Goal: Task Accomplishment & Management: Manage account settings

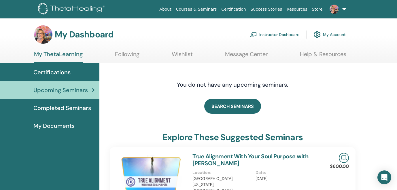
click at [271, 34] on link "Instructor Dashboard" at bounding box center [275, 34] width 50 height 13
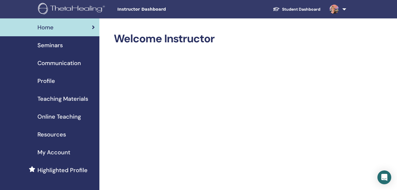
click at [46, 47] on span "Seminars" at bounding box center [49, 45] width 25 height 9
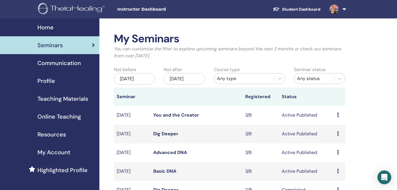
click at [339, 171] on icon at bounding box center [338, 171] width 2 height 5
click at [335, 183] on link "Edit" at bounding box center [332, 184] width 8 height 6
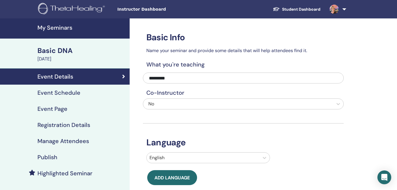
click at [55, 93] on h4 "Event Schedule" at bounding box center [58, 92] width 43 height 7
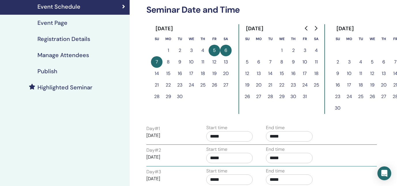
scroll to position [174, 0]
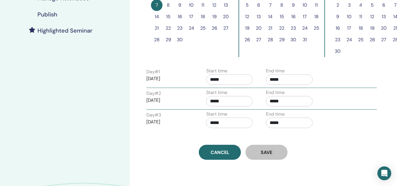
scroll to position [144, 0]
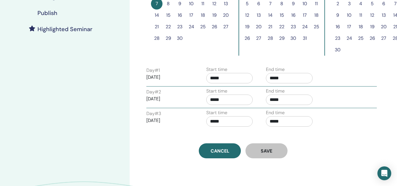
click at [203, 78] on div "Start time *****" at bounding box center [232, 76] width 60 height 20
click at [82, 48] on div "My Seminars Basic DNA September 05, 2025 Event Details Event Schedule Event Pag…" at bounding box center [65, 56] width 130 height 365
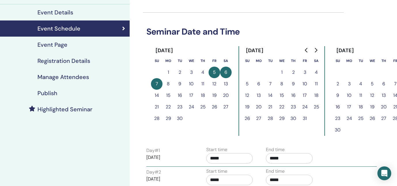
scroll to position [64, 0]
click at [122, 31] on div "Event Schedule" at bounding box center [65, 28] width 120 height 7
click at [124, 29] on icon at bounding box center [123, 29] width 3 height 6
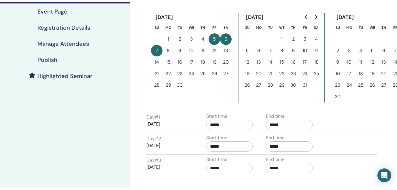
scroll to position [49, 0]
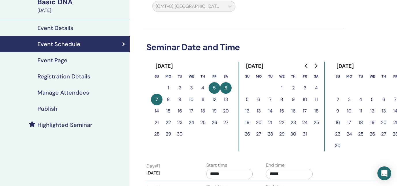
click at [66, 61] on h4 "Event Page" at bounding box center [52, 60] width 30 height 7
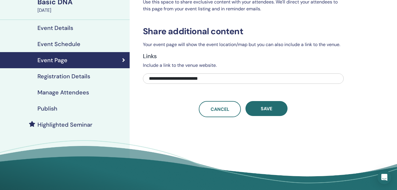
click at [59, 75] on h4 "Registration Details" at bounding box center [63, 76] width 53 height 7
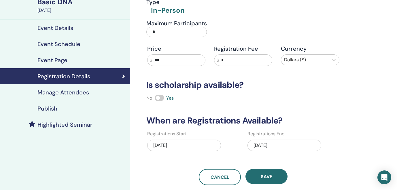
click at [169, 31] on input "*" at bounding box center [176, 32] width 61 height 10
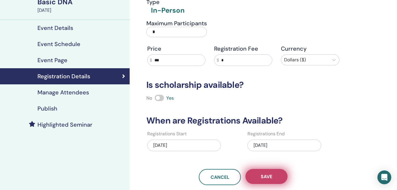
type input "*"
click at [265, 174] on span "Save" at bounding box center [267, 177] width 12 height 6
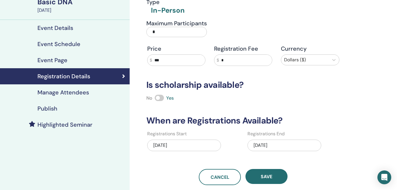
click at [75, 95] on h4 "Manage Attendees" at bounding box center [63, 92] width 52 height 7
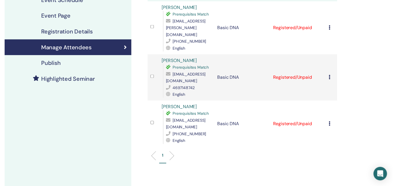
scroll to position [91, 0]
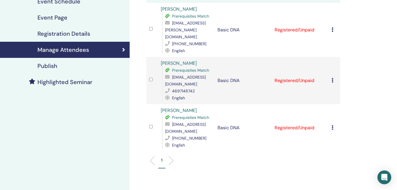
click at [46, 67] on h4 "Publish" at bounding box center [47, 66] width 20 height 7
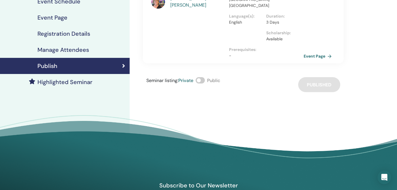
click at [47, 82] on h4 "Highlighted Seminar" at bounding box center [64, 82] width 55 height 7
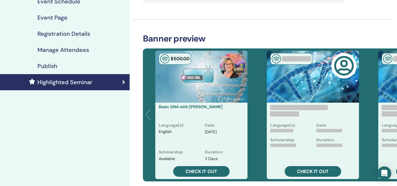
click at [148, 113] on div "$ 500 .00 Basic DNA with Pamela Jackson Language(s) : English Date : Sep/05, 20…" at bounding box center [201, 114] width 111 height 133
click at [285, 130] on div at bounding box center [281, 130] width 23 height 3
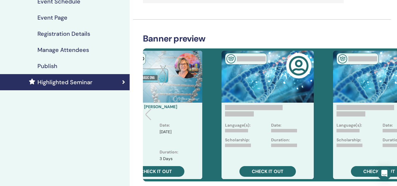
click at [280, 140] on div "Language(s): Date: Scholarship: Duration: Check it out" at bounding box center [267, 114] width 111 height 133
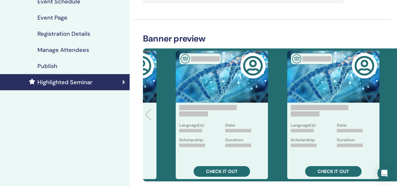
click at [221, 142] on div "Language(s): Date: Scholarship: Duration:" at bounding box center [222, 134] width 92 height 63
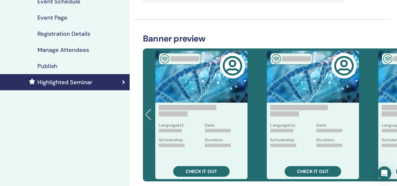
click at [55, 82] on h4 "Highlighted Seminar" at bounding box center [64, 82] width 55 height 7
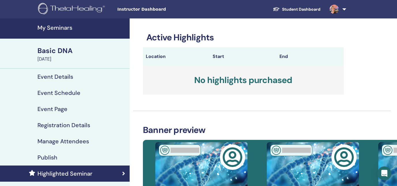
click at [55, 77] on h4 "Event Details" at bounding box center [55, 76] width 36 height 7
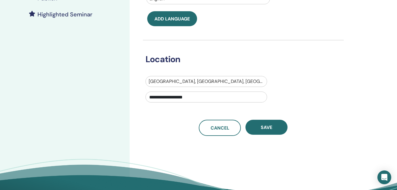
scroll to position [161, 0]
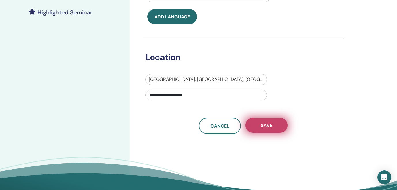
click at [273, 124] on button "Save" at bounding box center [267, 125] width 42 height 15
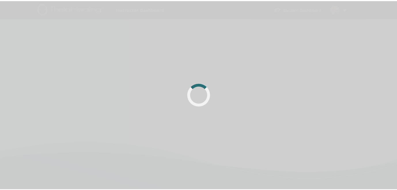
scroll to position [136, 0]
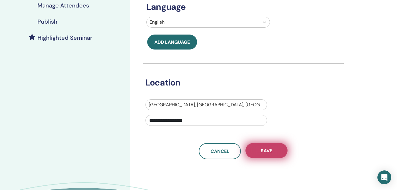
click at [278, 151] on button "Save" at bounding box center [267, 150] width 42 height 15
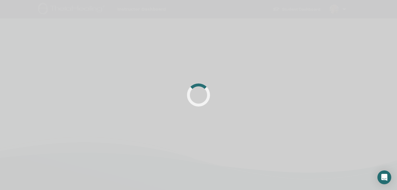
scroll to position [136, 0]
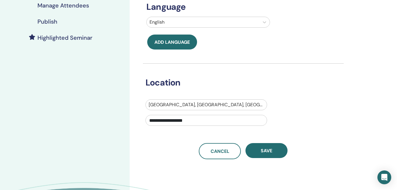
click at [325, 107] on div "**********" at bounding box center [239, 114] width 196 height 30
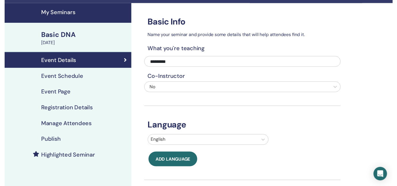
scroll to position [14, 0]
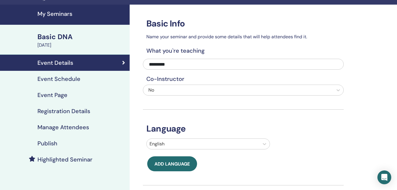
click at [61, 84] on link "Event Schedule" at bounding box center [65, 79] width 130 height 16
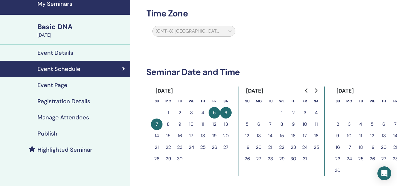
scroll to position [22, 0]
